Goal: Navigation & Orientation: Find specific page/section

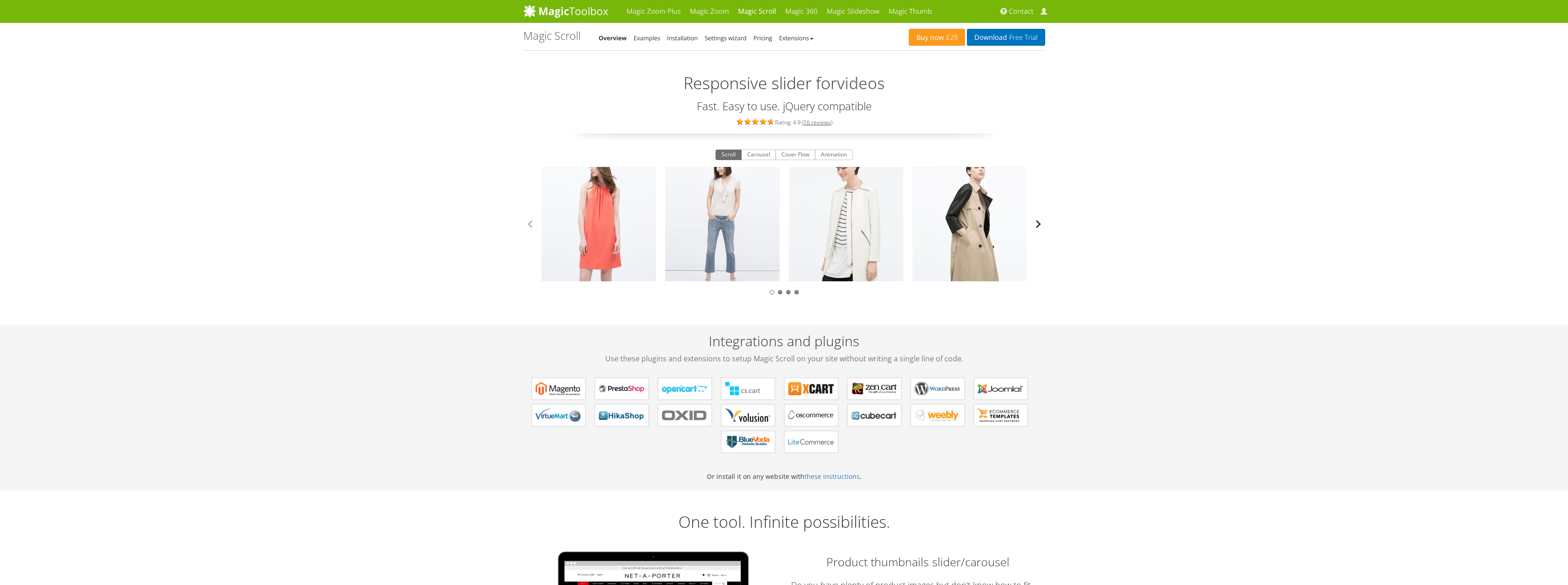
click at [1040, 227] on button "button" at bounding box center [1038, 224] width 14 height 14
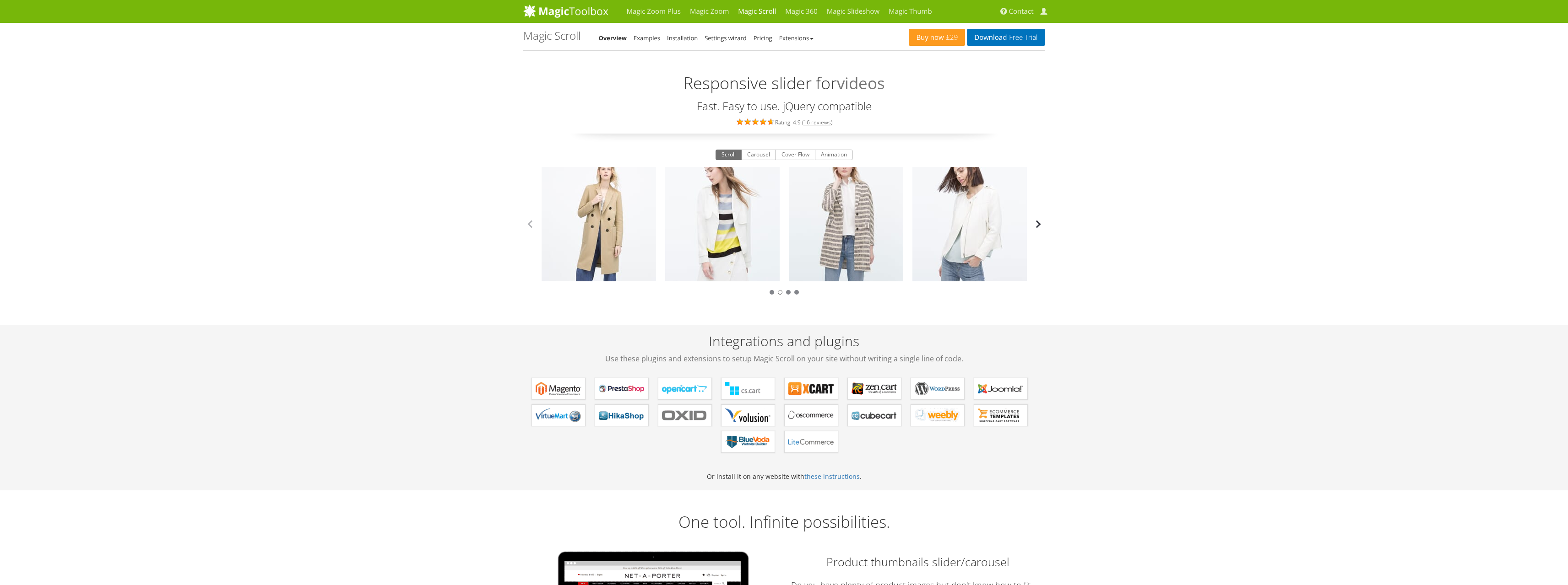
click at [1040, 227] on button "button" at bounding box center [1038, 224] width 14 height 14
